Goal: Task Accomplishment & Management: Use online tool/utility

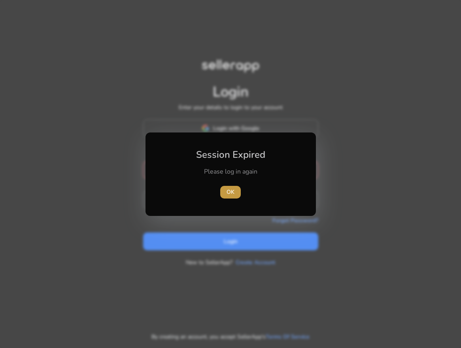
type input "**********"
click at [235, 195] on span "button" at bounding box center [230, 192] width 21 height 19
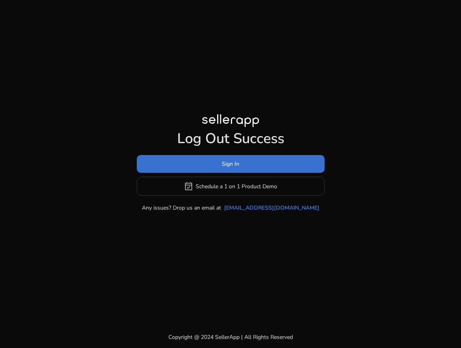
click at [247, 164] on span at bounding box center [231, 164] width 188 height 19
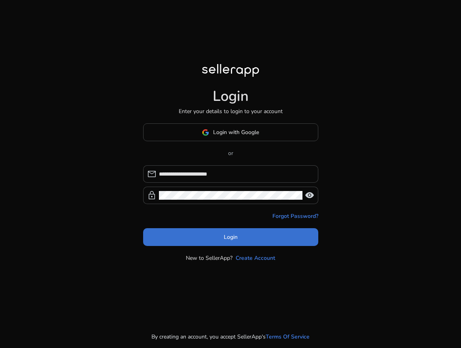
click at [258, 236] on span at bounding box center [230, 237] width 175 height 19
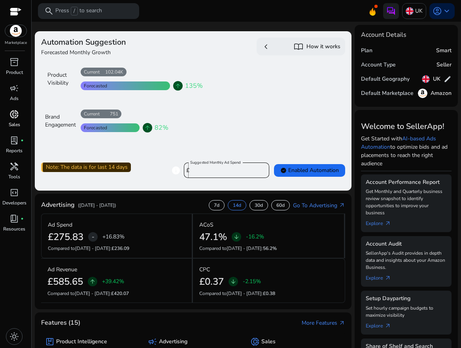
click at [15, 117] on span "donut_small" at bounding box center [13, 113] width 9 height 9
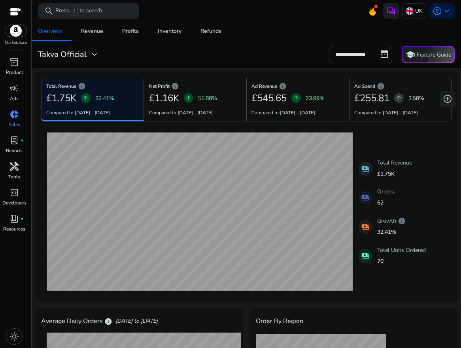
click at [13, 170] on span "handyman" at bounding box center [13, 166] width 9 height 9
